Goal: Use online tool/utility: Utilize a website feature to perform a specific function

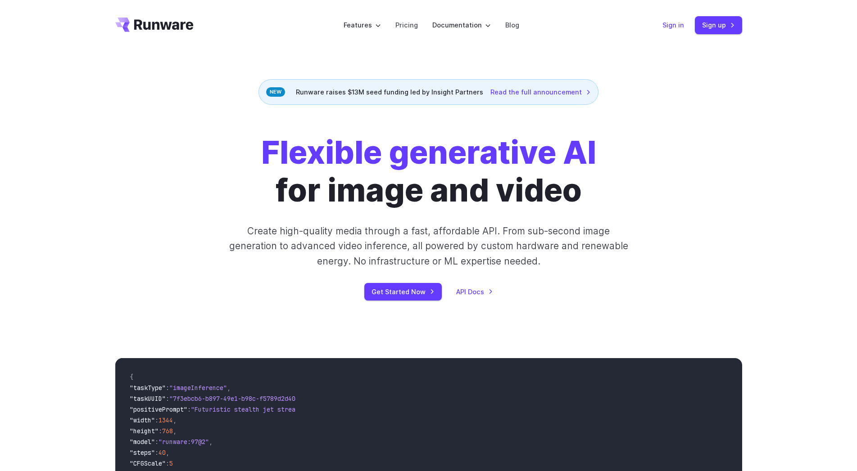
click at [676, 26] on link "Sign in" at bounding box center [673, 25] width 22 height 10
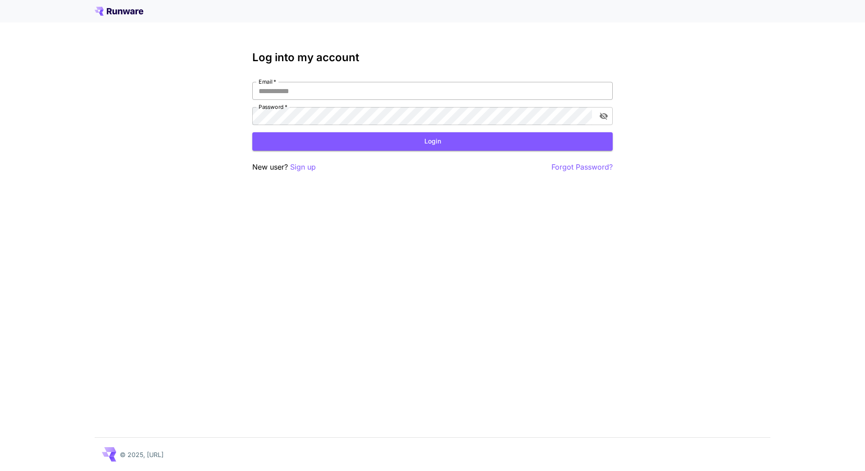
click at [323, 91] on input "Email   *" at bounding box center [432, 91] width 360 height 18
paste input "**********"
type input "**********"
click at [815, 130] on div "**********" at bounding box center [432, 235] width 865 height 471
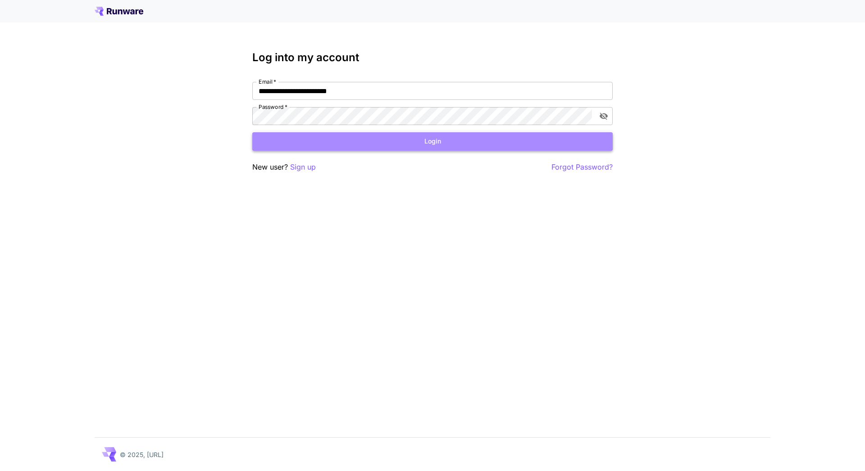
click at [426, 150] on button "Login" at bounding box center [432, 141] width 360 height 18
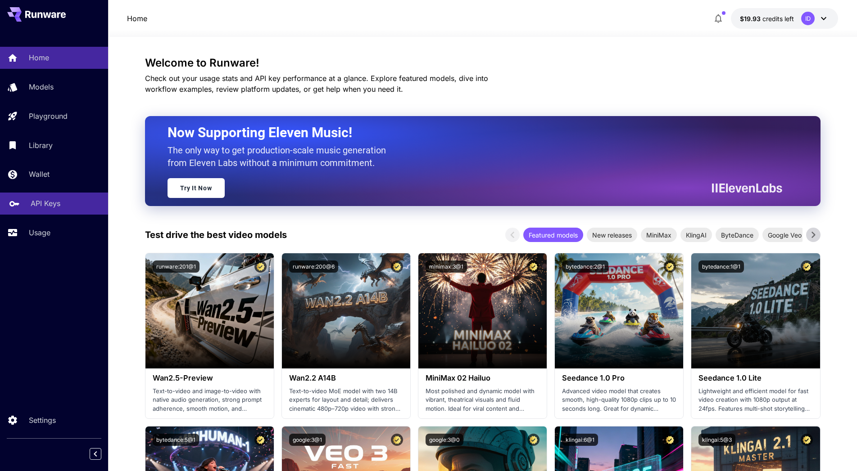
click at [50, 209] on p "API Keys" at bounding box center [46, 203] width 30 height 11
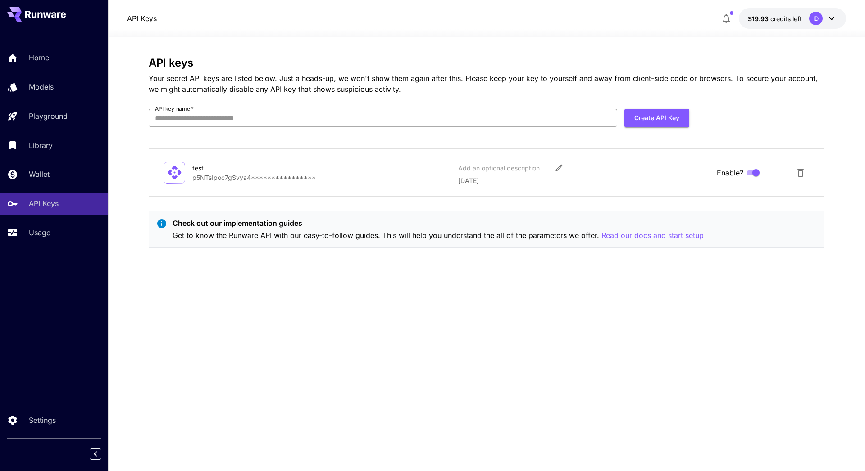
click at [304, 118] on input "API key name   *" at bounding box center [383, 118] width 468 height 18
type input "*****"
click at [651, 110] on button "Create API Key" at bounding box center [656, 118] width 65 height 18
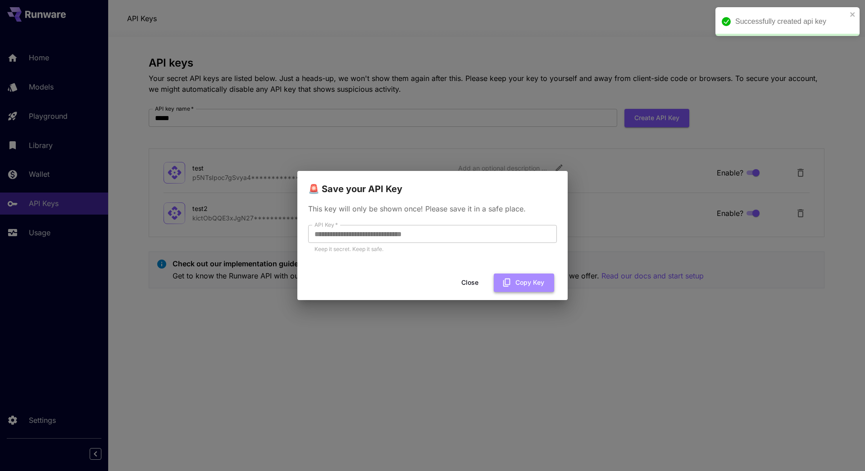
click at [530, 284] on button "Copy Key" at bounding box center [523, 283] width 60 height 18
click at [466, 282] on button "Close" at bounding box center [469, 283] width 41 height 18
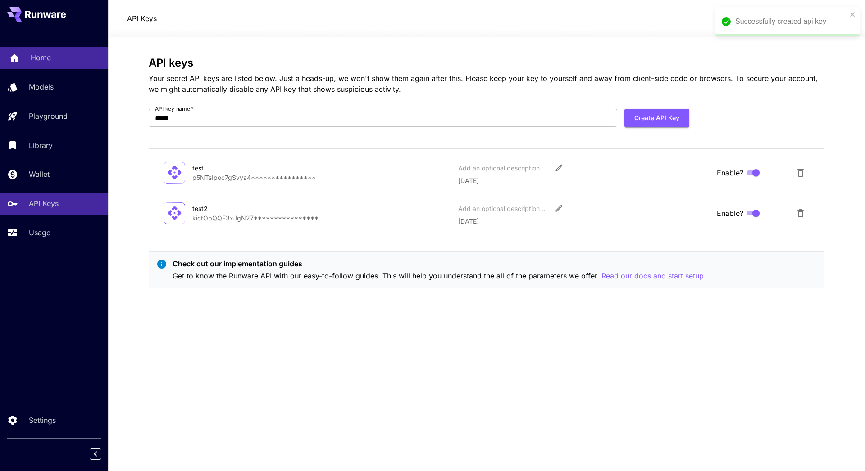
click at [60, 58] on div "Home" at bounding box center [66, 57] width 70 height 11
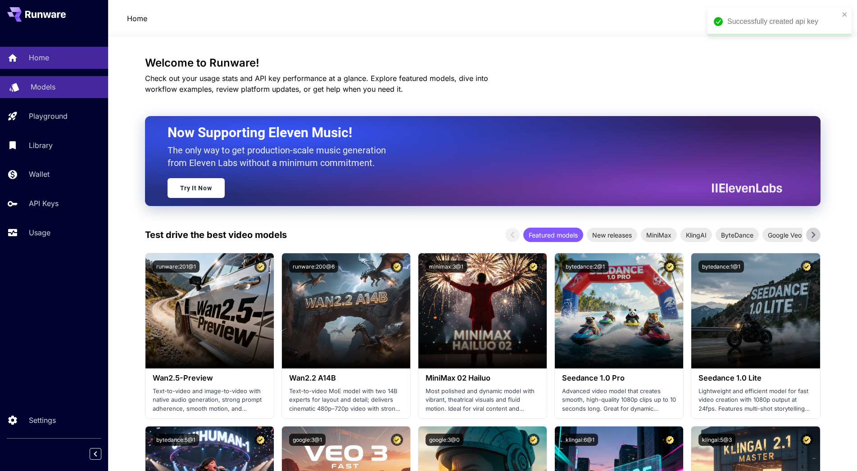
click at [65, 90] on div "Models" at bounding box center [66, 86] width 70 height 11
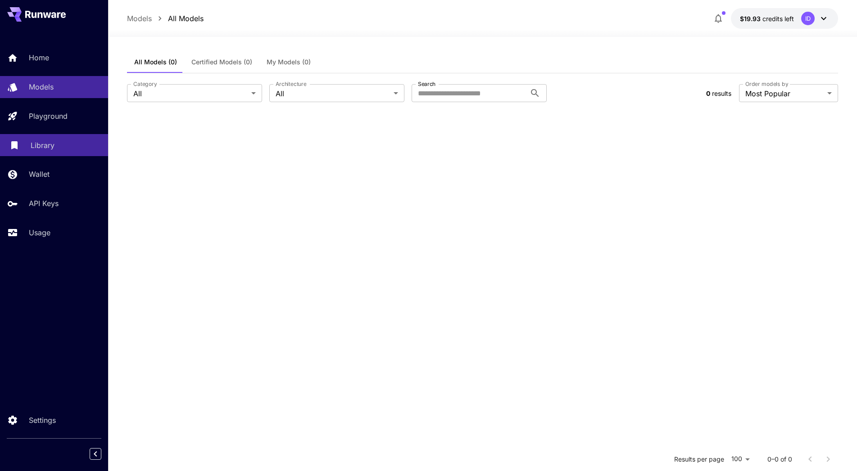
click at [35, 152] on link "Library" at bounding box center [54, 145] width 108 height 22
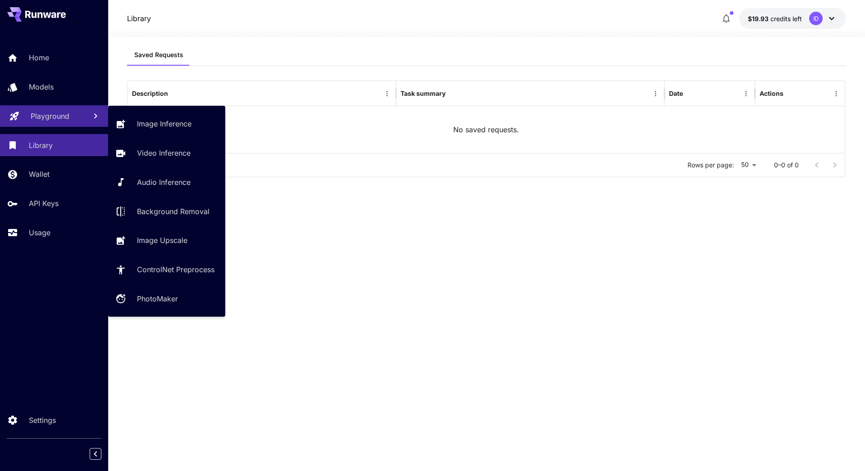
click at [28, 121] on link "Playground" at bounding box center [54, 116] width 108 height 22
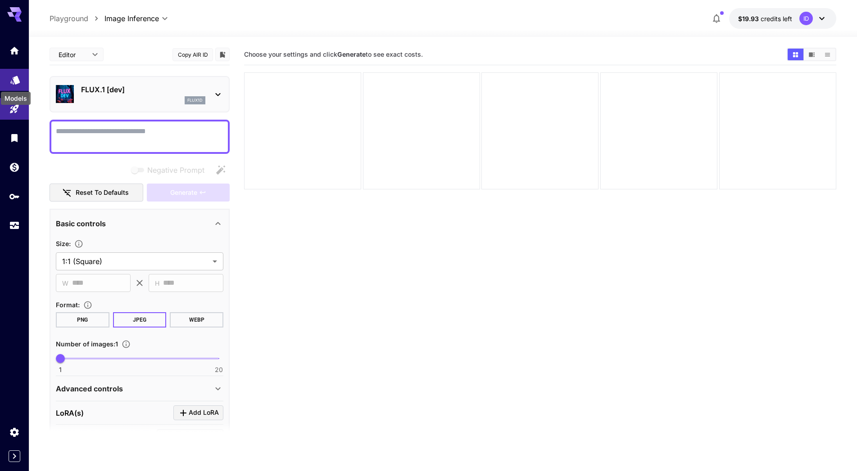
click at [18, 84] on link at bounding box center [14, 80] width 29 height 22
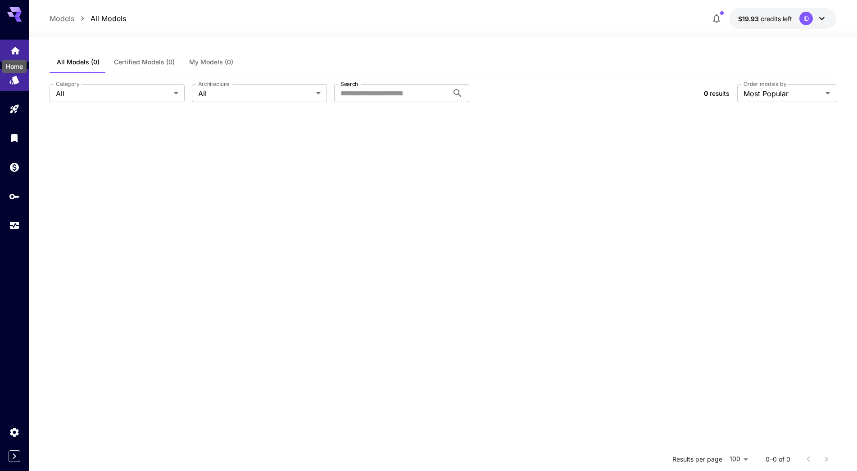
click at [14, 51] on icon "Home" at bounding box center [15, 48] width 9 height 8
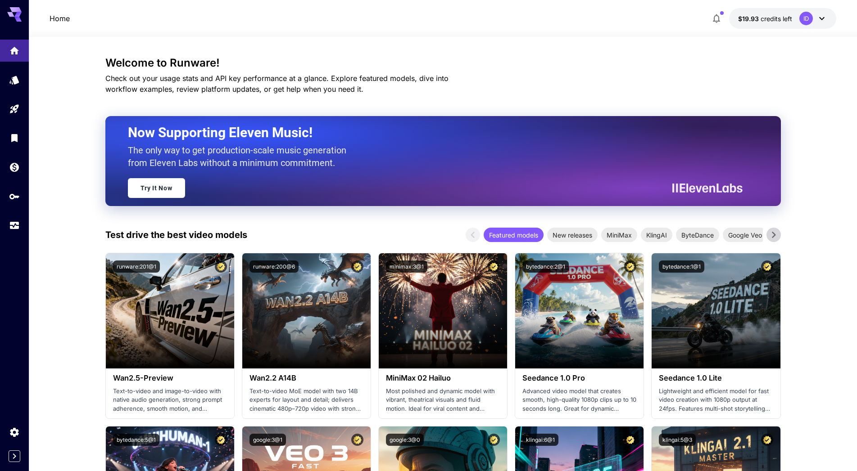
click at [14, 15] on icon at bounding box center [14, 11] width 14 height 9
click at [14, 79] on icon "Models" at bounding box center [15, 79] width 11 height 11
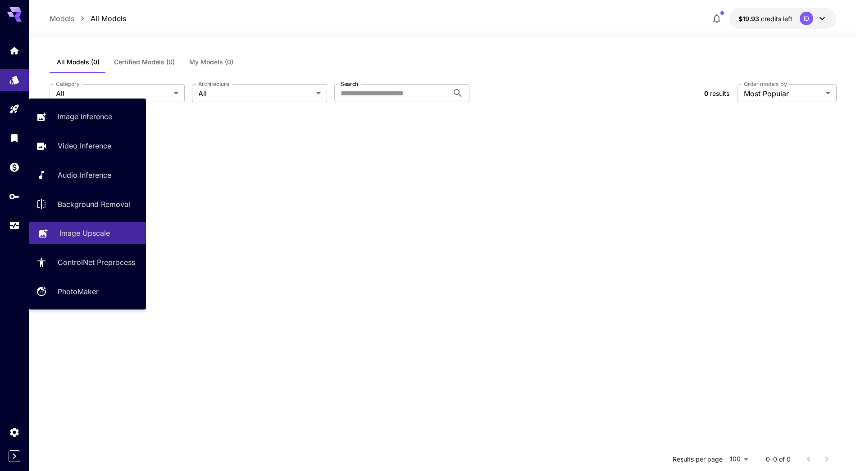
click at [79, 234] on p "Image Upscale" at bounding box center [84, 233] width 50 height 11
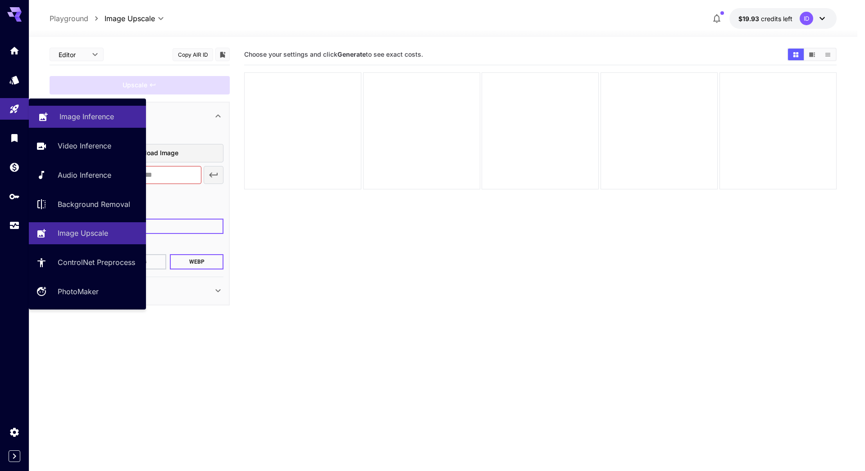
click at [70, 116] on p "Image Inference" at bounding box center [86, 116] width 54 height 11
type input "**********"
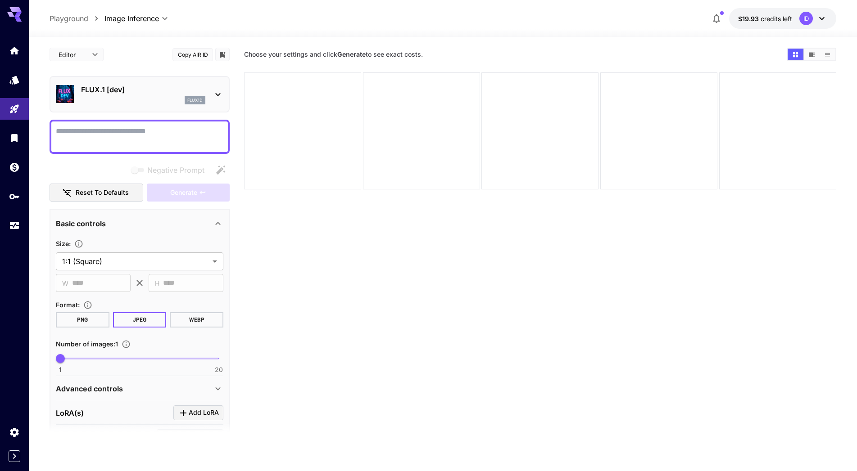
click at [320, 118] on div at bounding box center [302, 130] width 117 height 117
click at [451, 124] on div at bounding box center [421, 130] width 117 height 117
click at [568, 137] on div at bounding box center [539, 130] width 117 height 117
click at [213, 93] on icon at bounding box center [218, 94] width 11 height 11
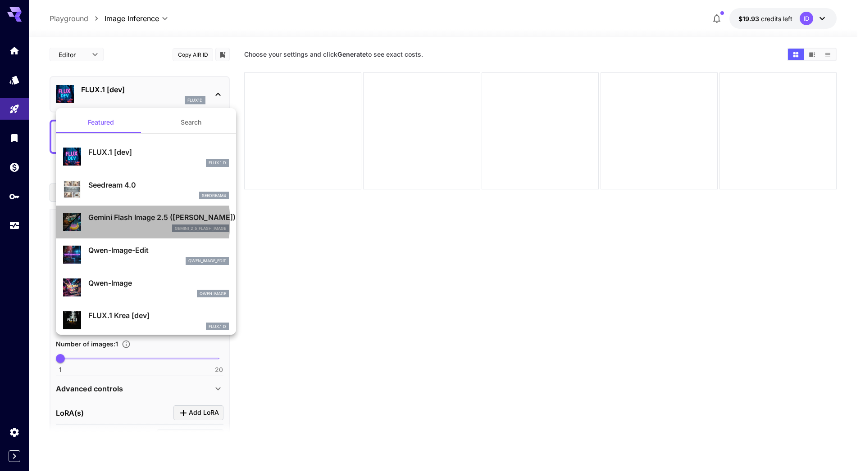
click at [119, 222] on p "Gemini Flash Image 2.5 ([PERSON_NAME])" at bounding box center [158, 217] width 140 height 11
